Goal: Find specific page/section: Find specific page/section

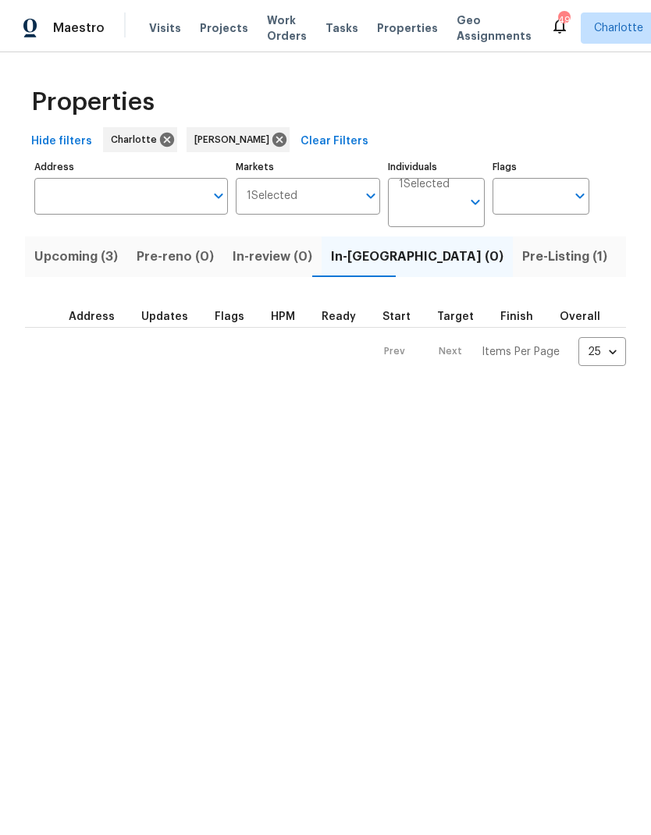
scroll to position [0, 27]
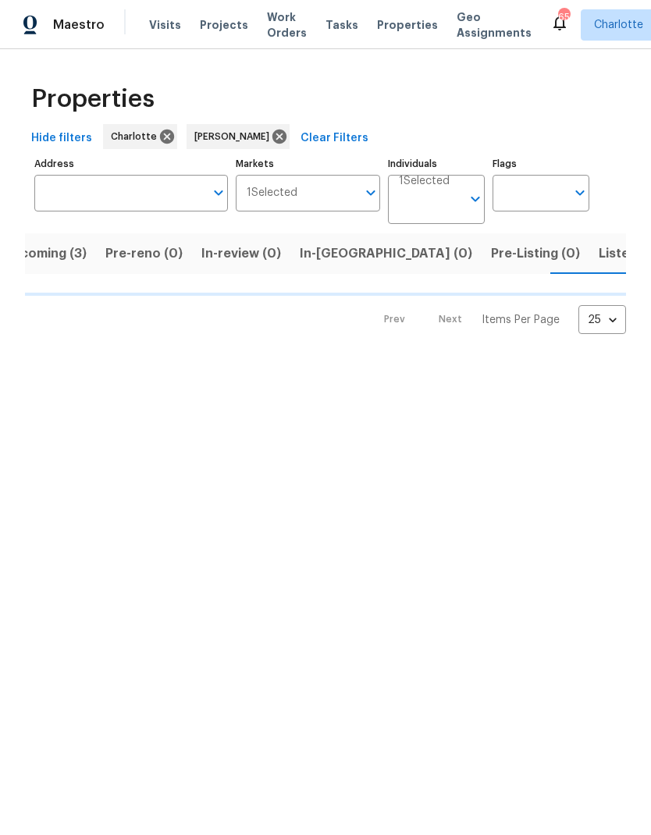
scroll to position [0, 32]
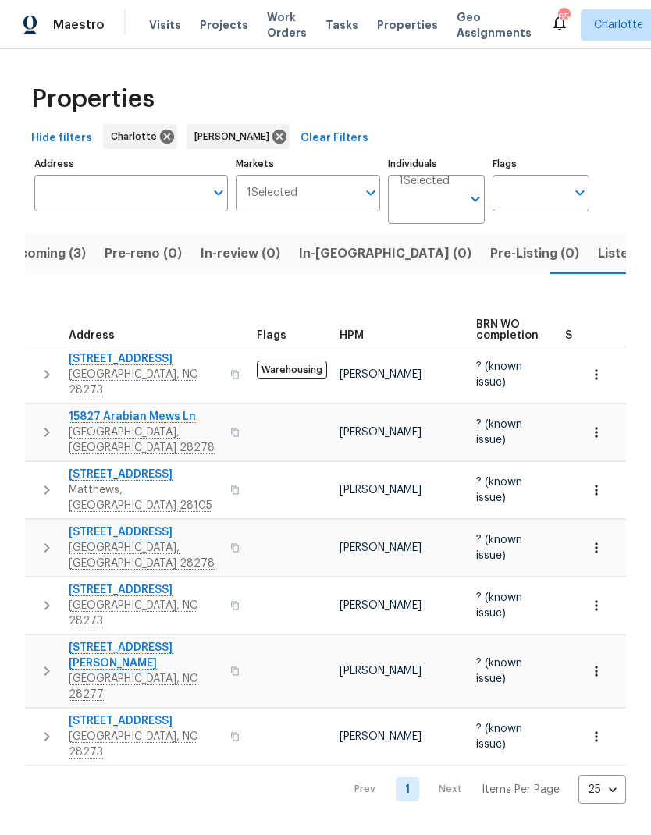
click at [334, 254] on span "In-reno (0)" at bounding box center [385, 254] width 173 height 22
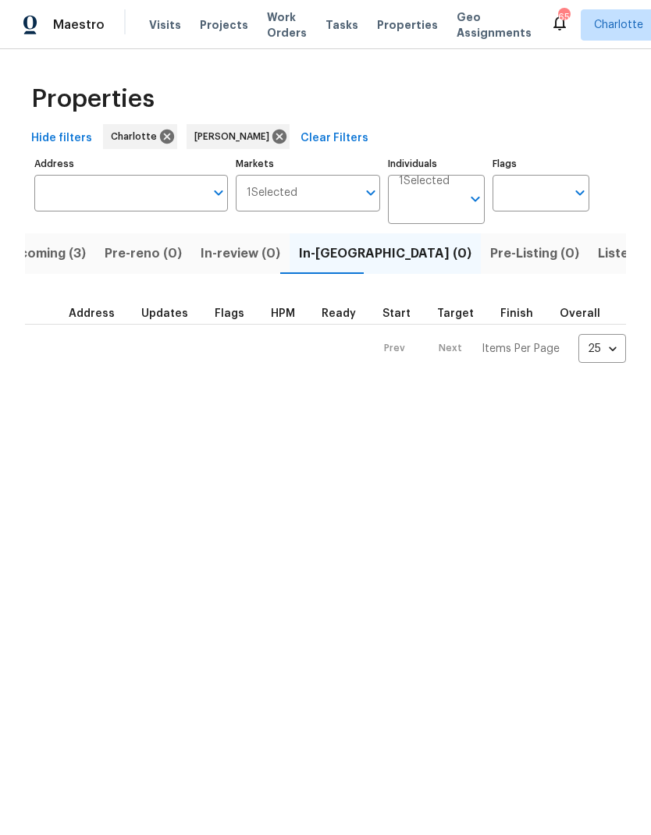
click at [598, 258] on span "Listed (22)" at bounding box center [631, 254] width 66 height 22
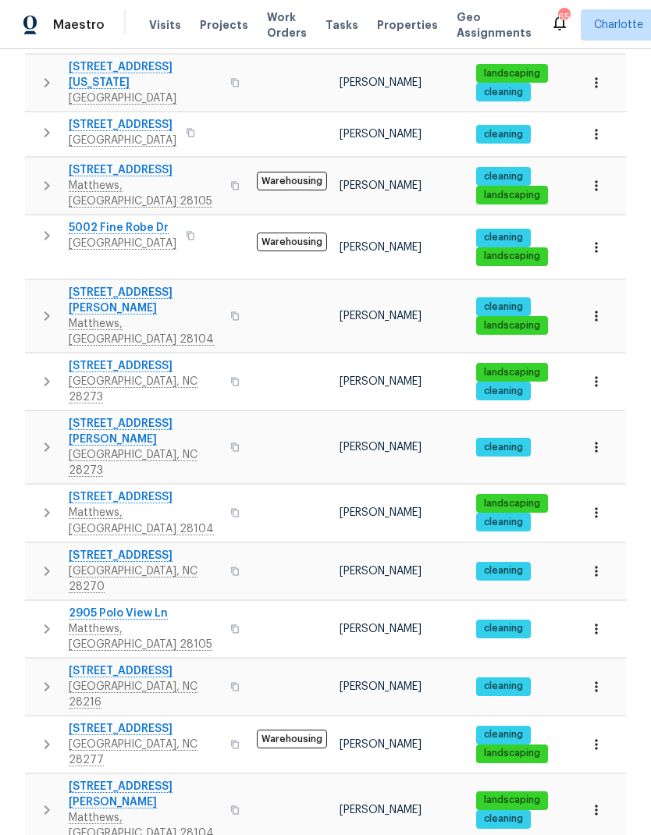
scroll to position [575, 0]
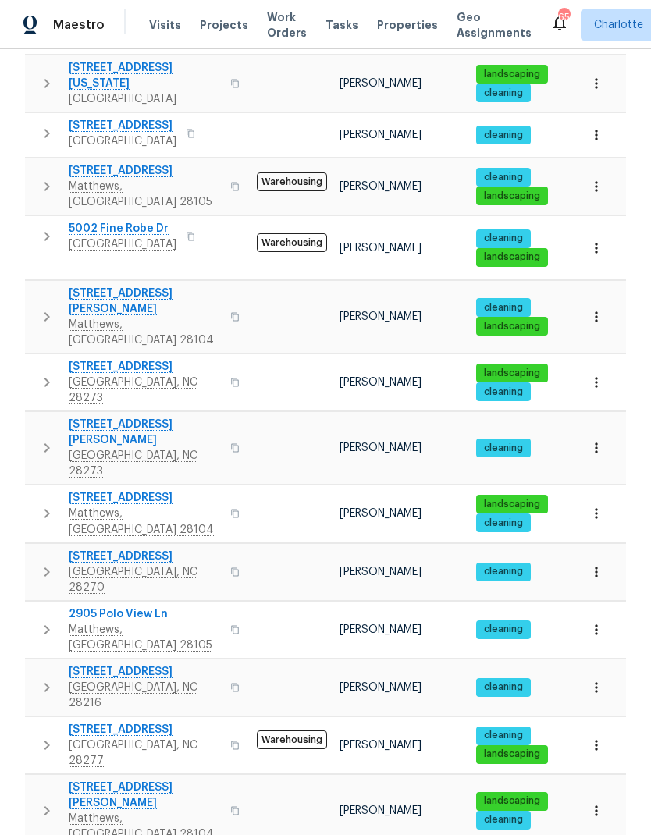
click at [596, 680] on icon "button" at bounding box center [597, 688] width 16 height 16
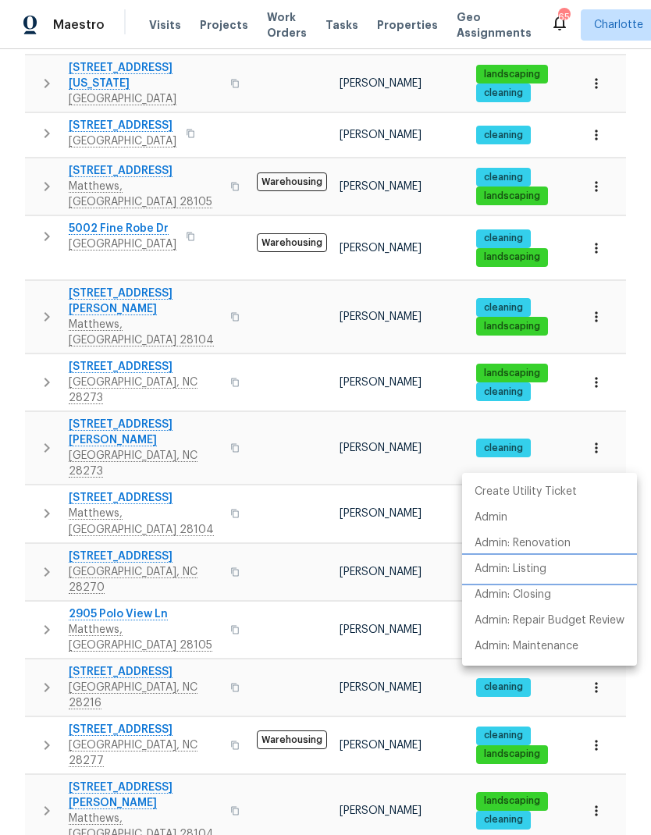
click at [540, 575] on p "Admin: Listing" at bounding box center [511, 569] width 72 height 16
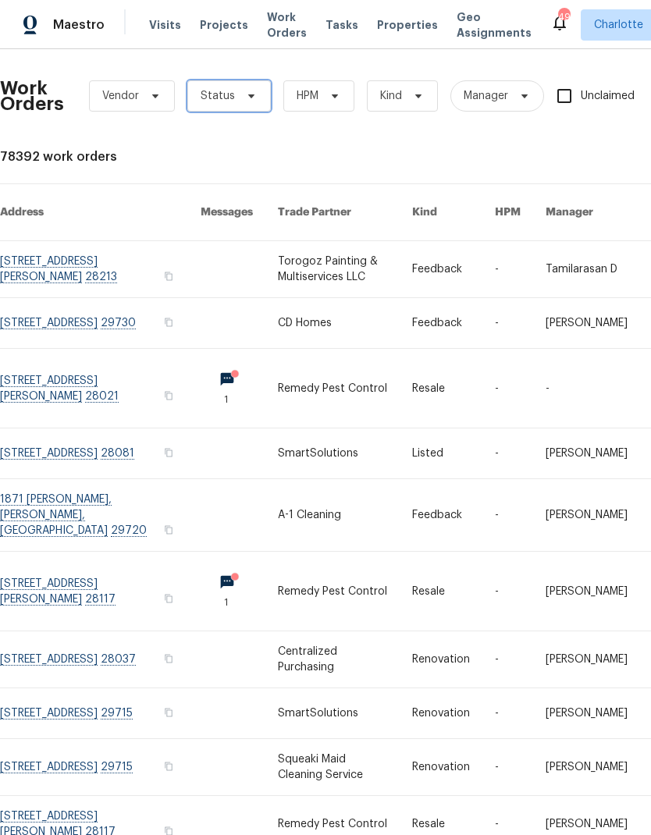
click at [240, 97] on span at bounding box center [248, 96] width 17 height 12
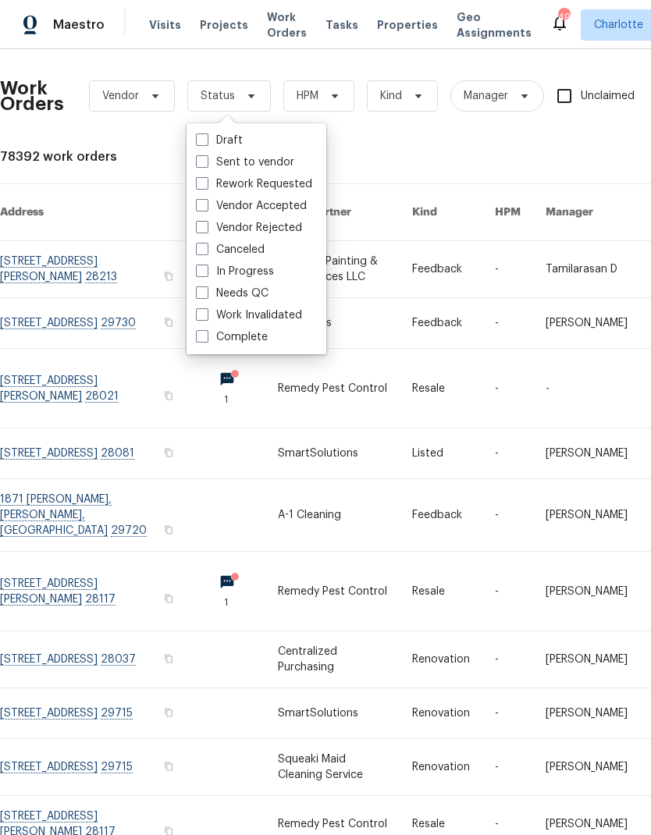
click at [261, 290] on label "Needs QC" at bounding box center [232, 294] width 73 height 16
click at [206, 290] on input "Needs QC" at bounding box center [201, 291] width 10 height 10
checkbox input "true"
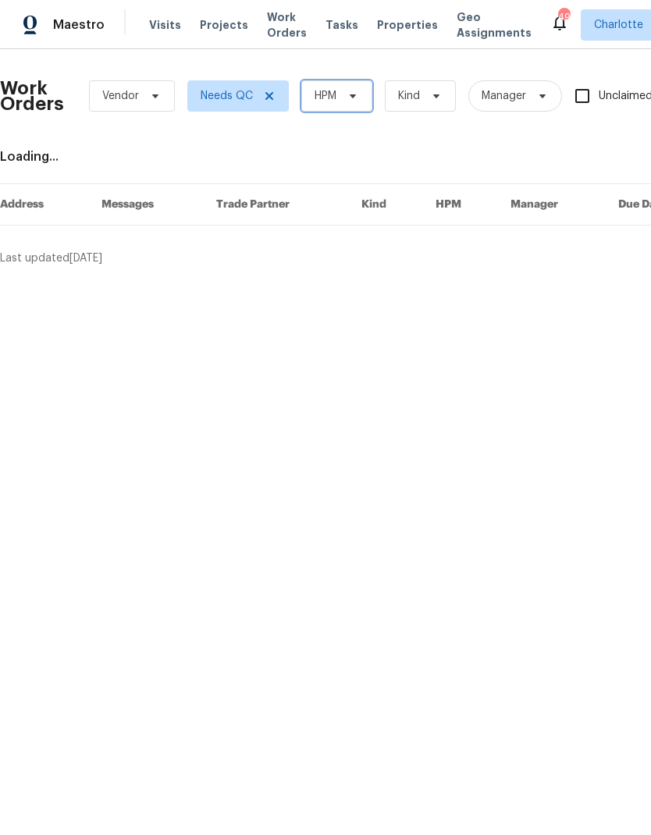
click at [352, 97] on icon at bounding box center [353, 96] width 6 height 4
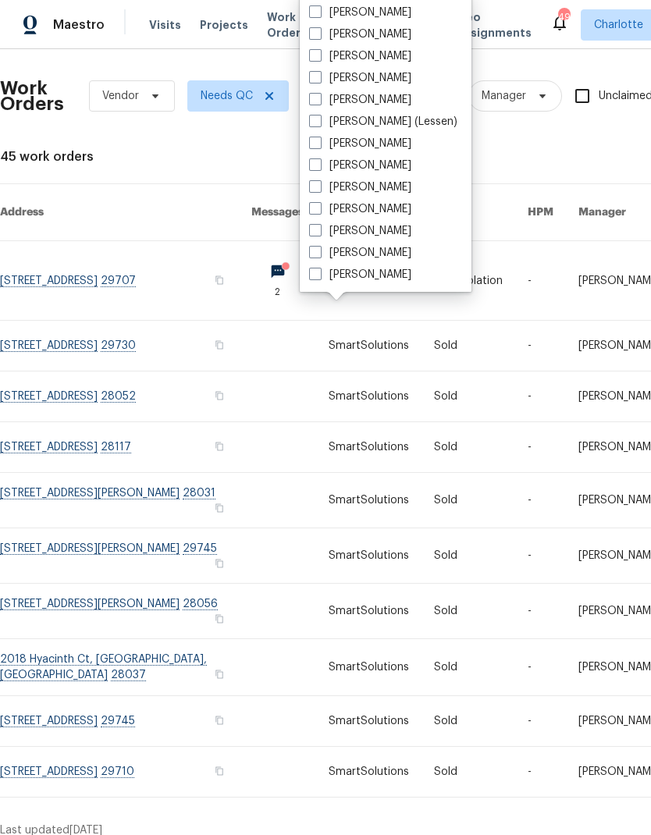
scroll to position [194, 0]
click at [372, 279] on label "[PERSON_NAME]" at bounding box center [360, 275] width 102 height 16
click at [319, 277] on input "[PERSON_NAME]" at bounding box center [314, 272] width 10 height 10
checkbox input "true"
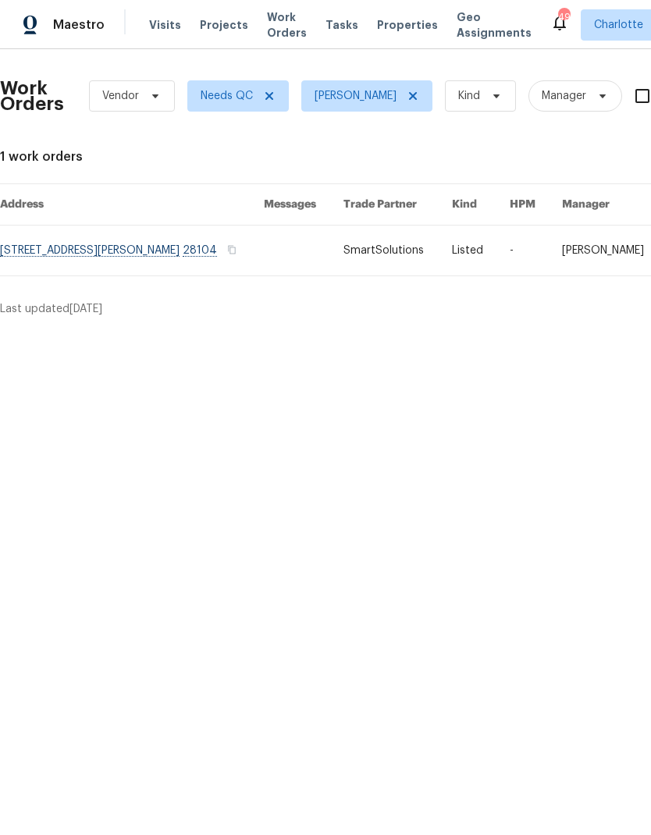
click at [80, 259] on link at bounding box center [132, 251] width 264 height 50
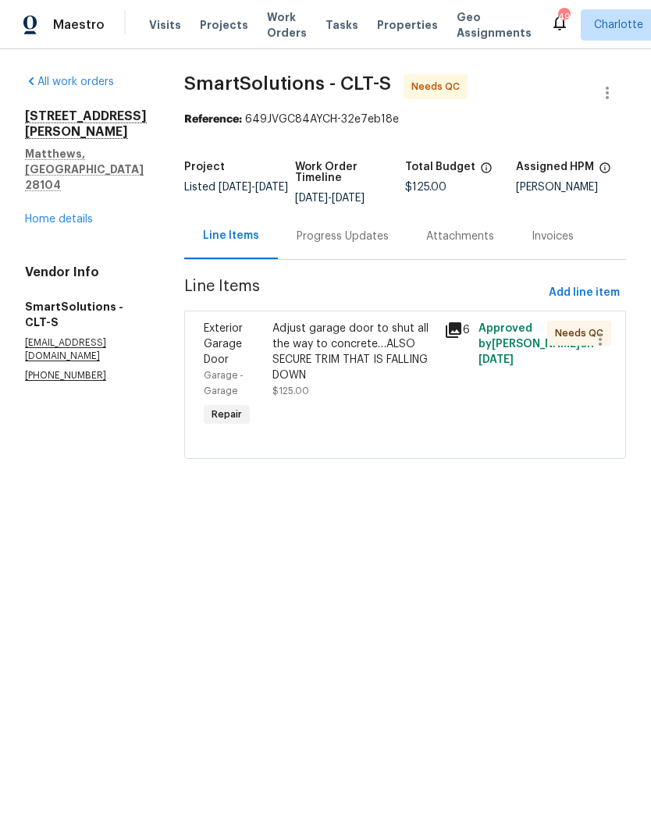
click at [383, 353] on div "Adjust garage door to shut all the way to concrete…ALSO SECURE TRIM THAT IS FAL…" at bounding box center [353, 352] width 162 height 62
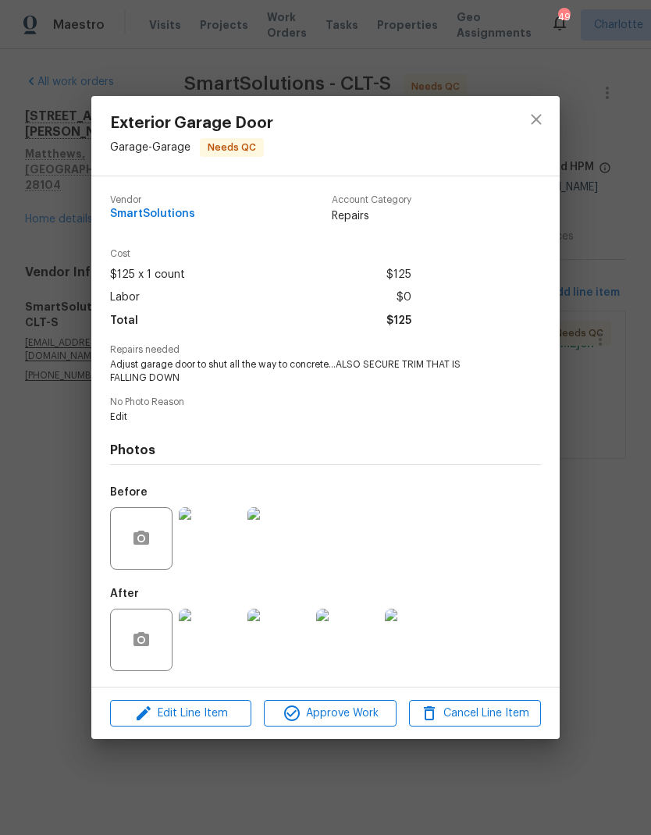
click at [216, 635] on img at bounding box center [210, 640] width 62 height 62
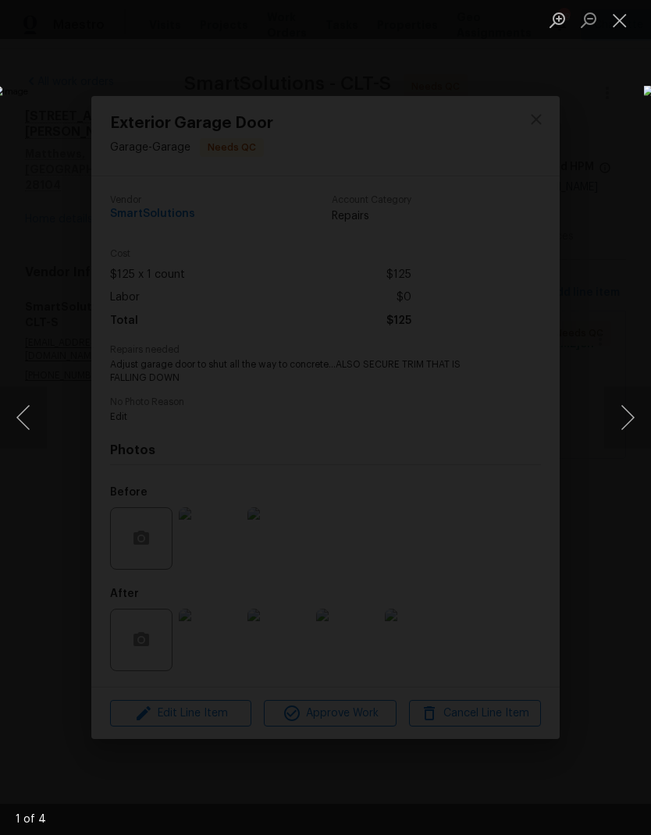
click at [626, 425] on button "Next image" at bounding box center [627, 417] width 47 height 62
click at [23, 426] on button "Previous image" at bounding box center [23, 417] width 47 height 62
click at [626, 429] on button "Next image" at bounding box center [627, 417] width 47 height 62
click at [623, 428] on button "Next image" at bounding box center [627, 417] width 47 height 62
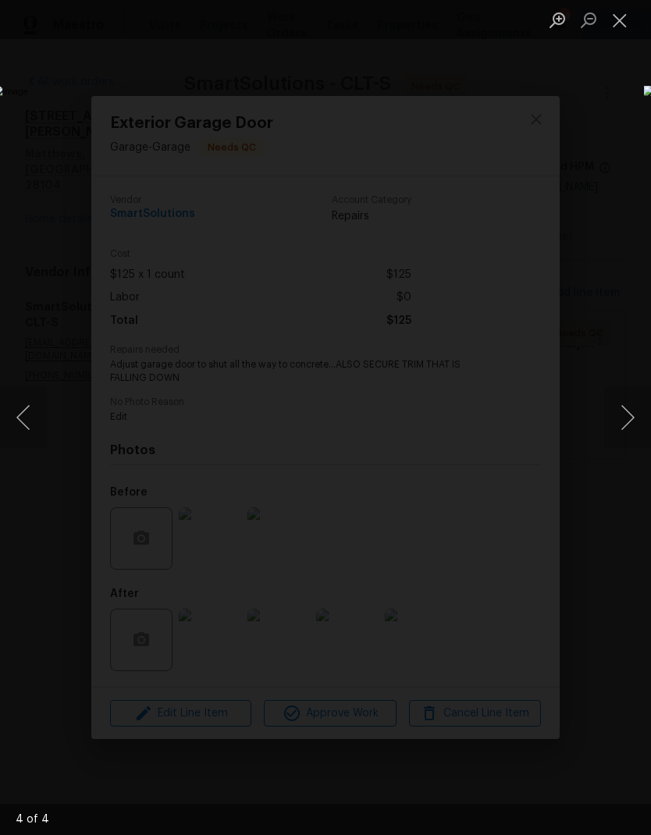
click at [622, 423] on button "Next image" at bounding box center [627, 417] width 47 height 62
click at [620, 417] on button "Next image" at bounding box center [627, 417] width 47 height 62
click at [626, 419] on button "Next image" at bounding box center [627, 417] width 47 height 62
click at [629, 417] on button "Next image" at bounding box center [627, 417] width 47 height 62
click at [628, 411] on button "Next image" at bounding box center [627, 417] width 47 height 62
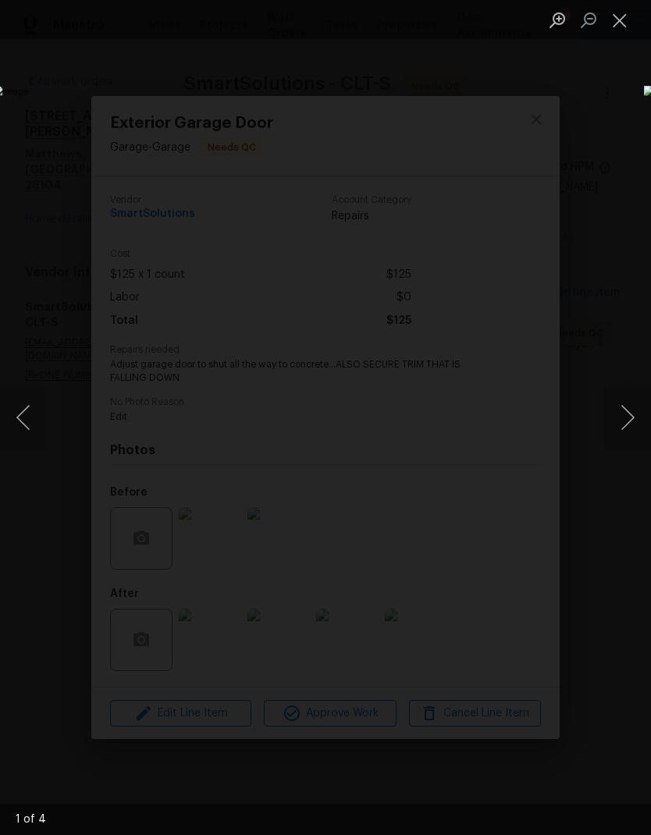
click at [628, 412] on button "Next image" at bounding box center [627, 417] width 47 height 62
click at [625, 415] on button "Next image" at bounding box center [627, 417] width 47 height 62
click at [627, 414] on button "Next image" at bounding box center [627, 417] width 47 height 62
click at [627, 413] on button "Next image" at bounding box center [627, 417] width 47 height 62
click at [628, 413] on button "Next image" at bounding box center [627, 417] width 47 height 62
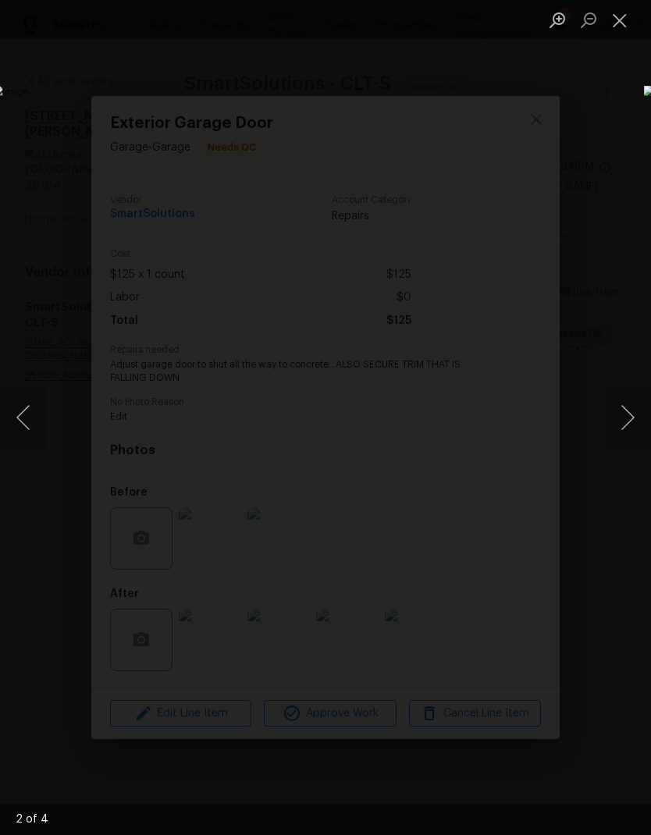
click at [607, 32] on button "Close lightbox" at bounding box center [619, 19] width 31 height 27
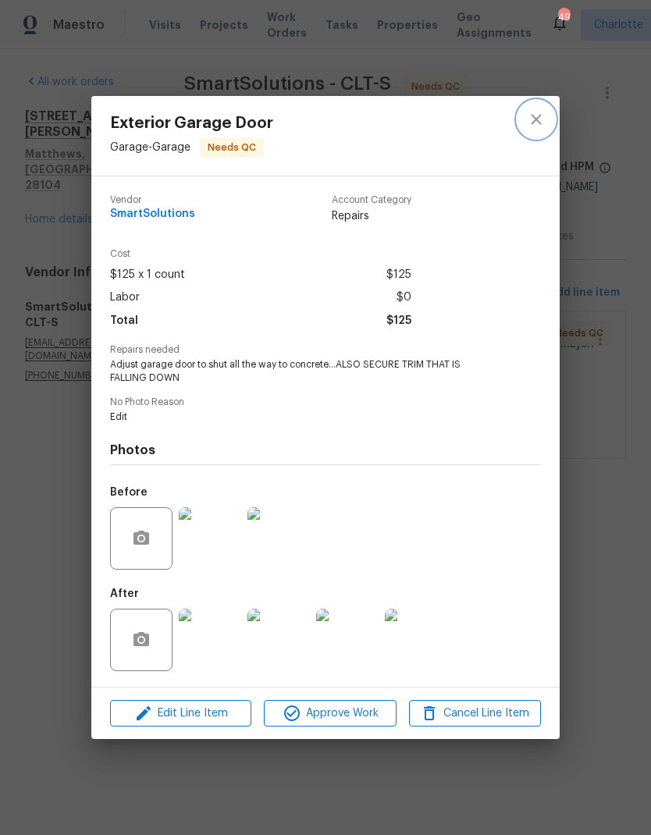
click at [536, 120] on icon "close" at bounding box center [536, 119] width 19 height 19
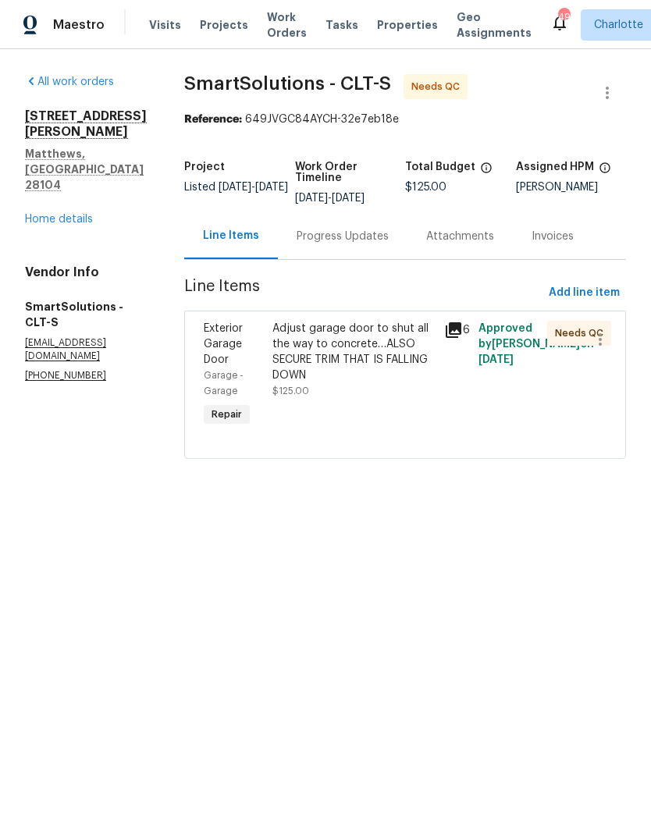
click at [91, 22] on span "Maestro" at bounding box center [79, 25] width 52 height 16
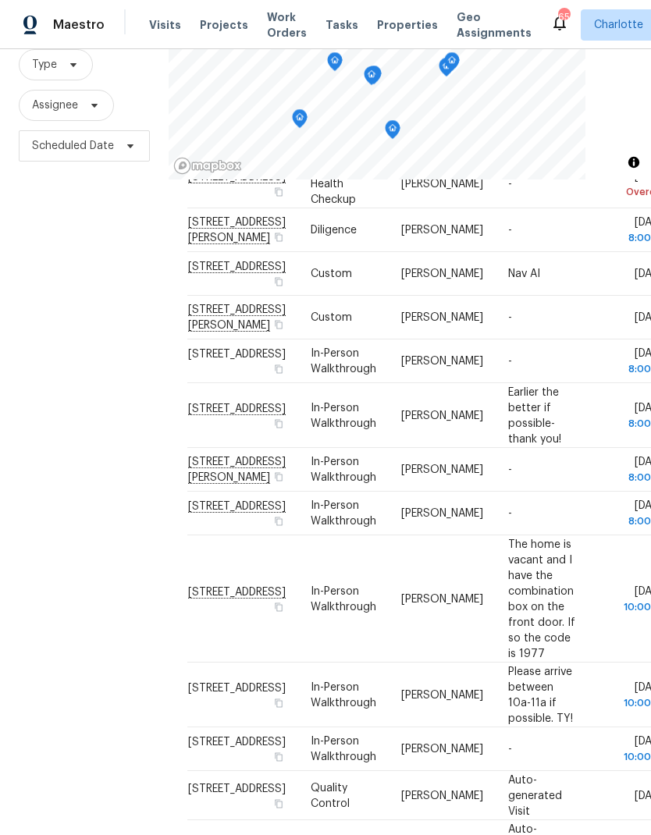
scroll to position [84, 0]
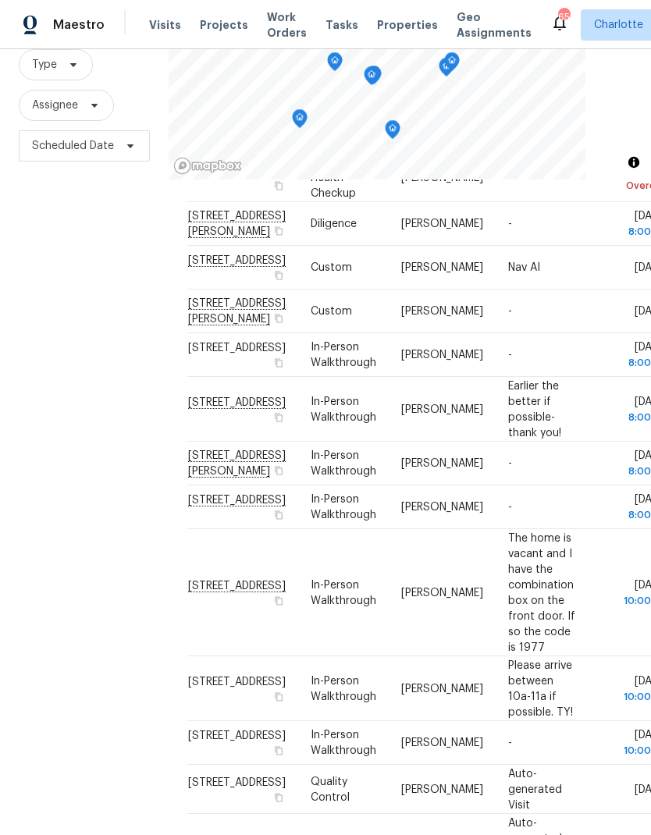
click at [73, 400] on div "Filters Reset ​ Type Assignee Scheduled Date" at bounding box center [84, 396] width 169 height 902
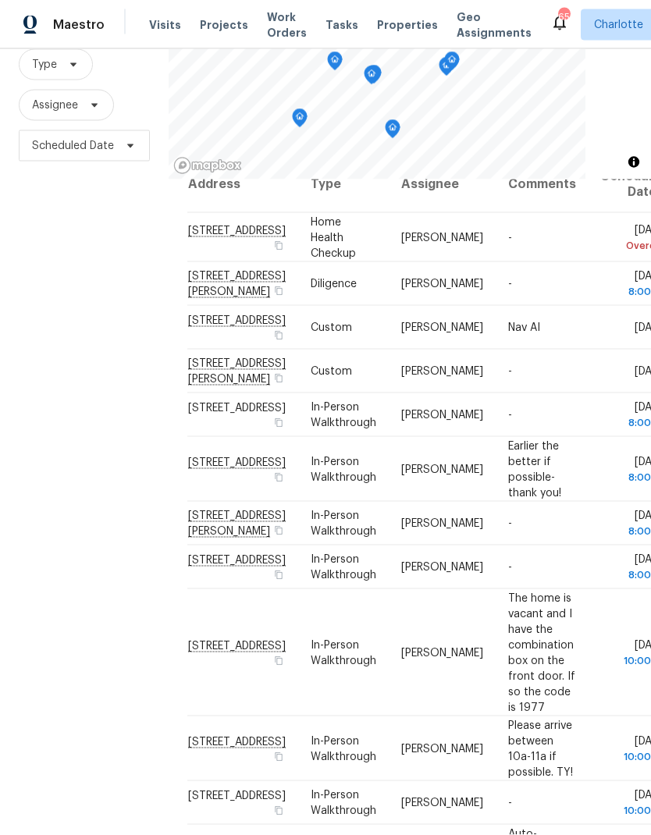
scroll to position [62, 0]
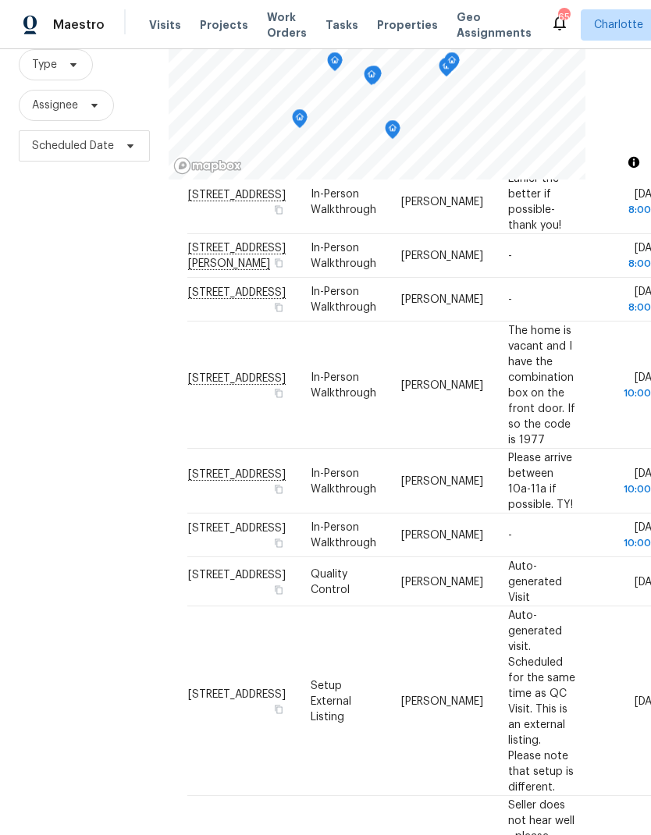
click at [66, 415] on div "Filters Reset ​ Type Assignee Scheduled Date" at bounding box center [84, 396] width 169 height 902
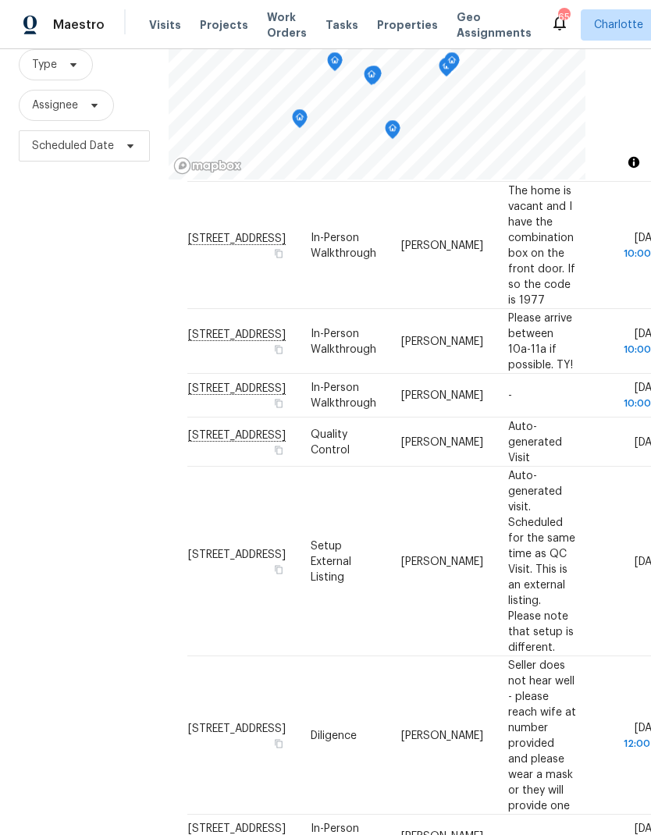
scroll to position [448, 0]
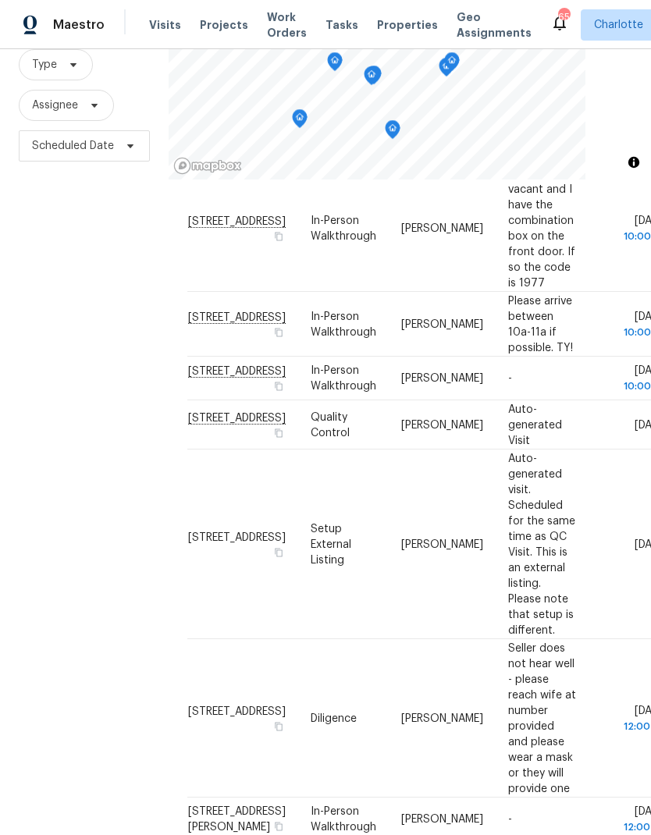
click at [63, 411] on div "Filters Reset ​ Type Assignee Scheduled Date" at bounding box center [84, 396] width 169 height 902
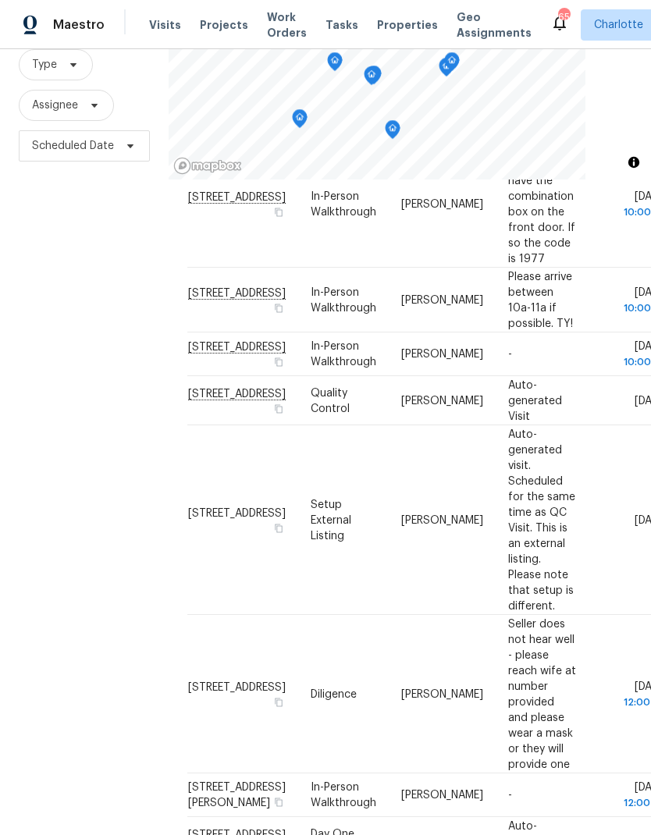
scroll to position [493, 0]
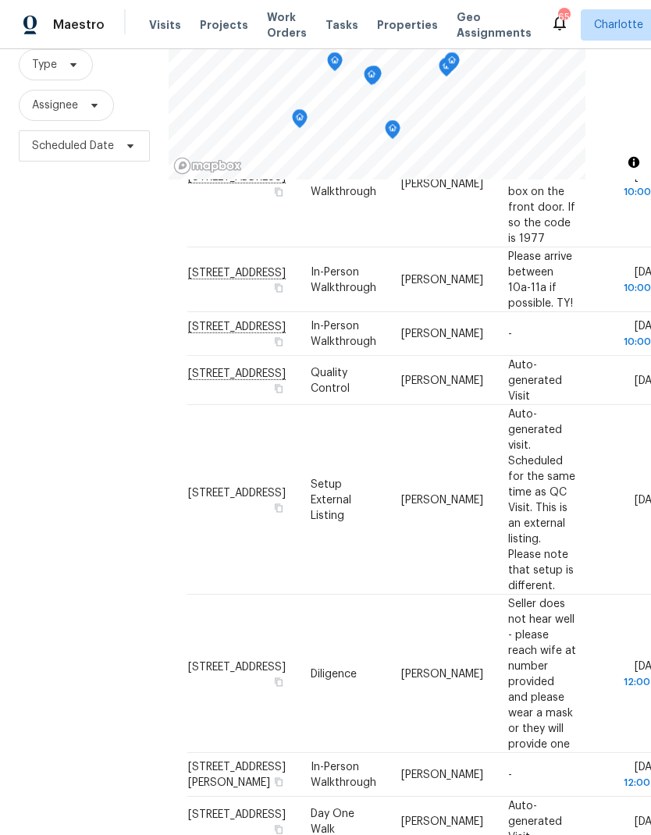
click at [65, 406] on div "Filters Reset ​ Type Assignee Scheduled Date" at bounding box center [84, 396] width 169 height 902
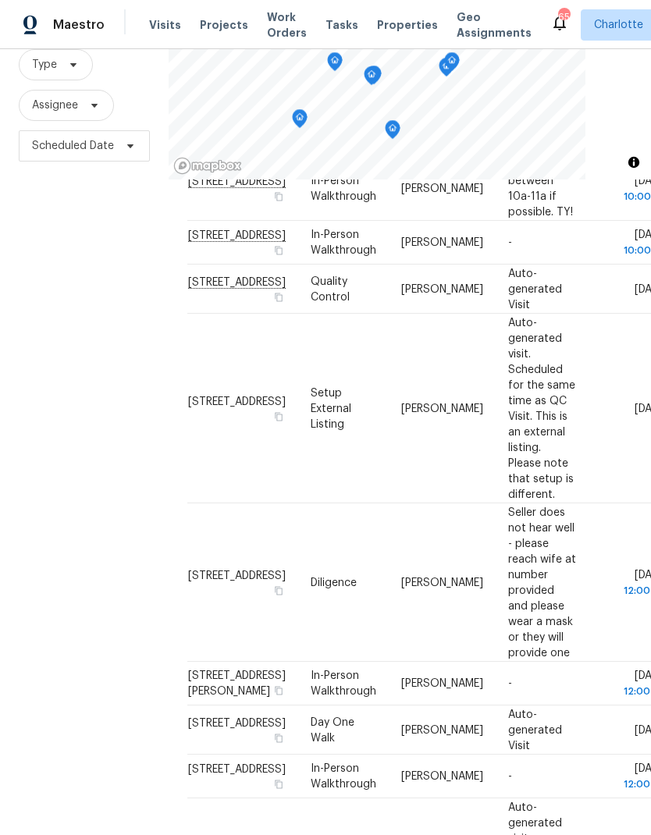
click at [67, 406] on div "Filters Reset ​ Type Assignee Scheduled Date" at bounding box center [84, 396] width 169 height 902
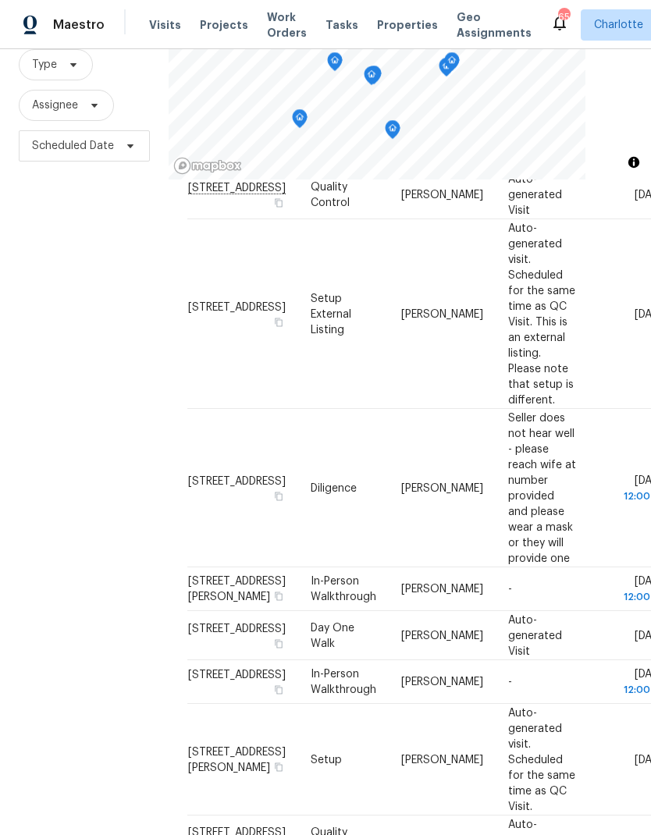
scroll to position [679, 0]
click at [69, 413] on div "Filters Reset ​ Type Assignee Scheduled Date" at bounding box center [84, 396] width 169 height 902
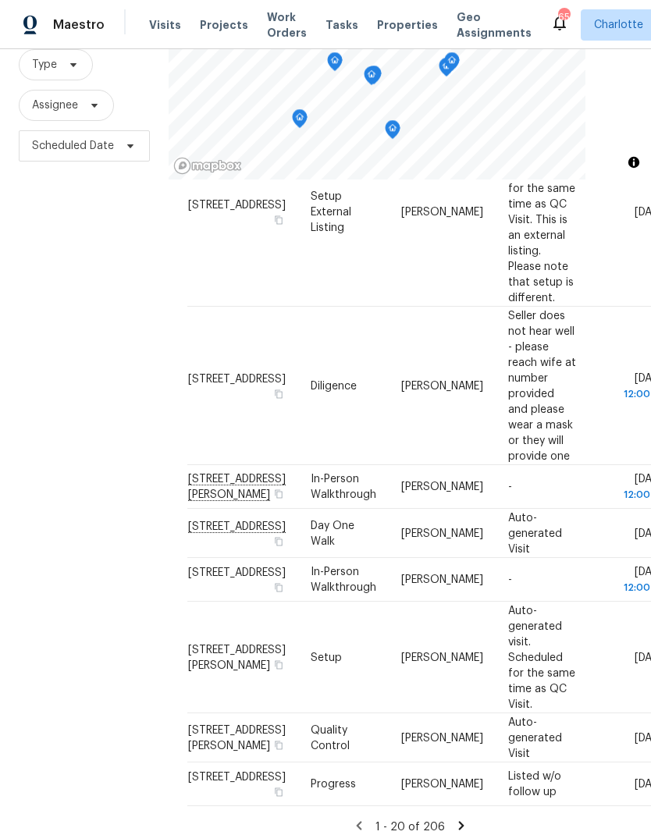
click at [67, 407] on div "Filters Reset ​ Type Assignee Scheduled Date" at bounding box center [84, 396] width 169 height 902
click at [69, 413] on div "Filters Reset ​ Type Assignee Scheduled Date" at bounding box center [84, 396] width 169 height 902
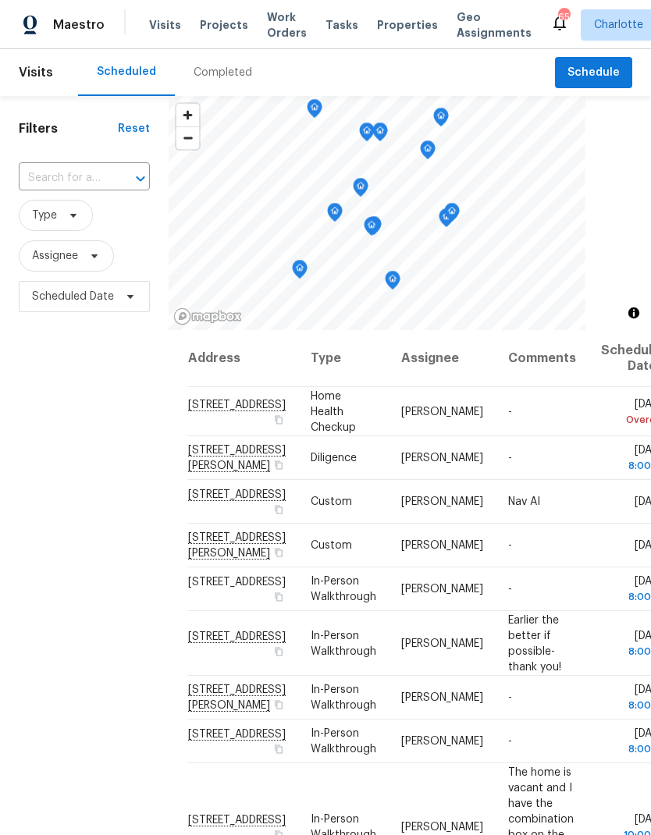
scroll to position [0, 0]
click at [70, 414] on div "Filters Reset ​ Type Assignee Scheduled Date" at bounding box center [84, 547] width 169 height 902
click at [133, 579] on div "Filters Reset ​ Type Assignee Scheduled Date" at bounding box center [84, 547] width 169 height 902
